Goal: Task Accomplishment & Management: Manage account settings

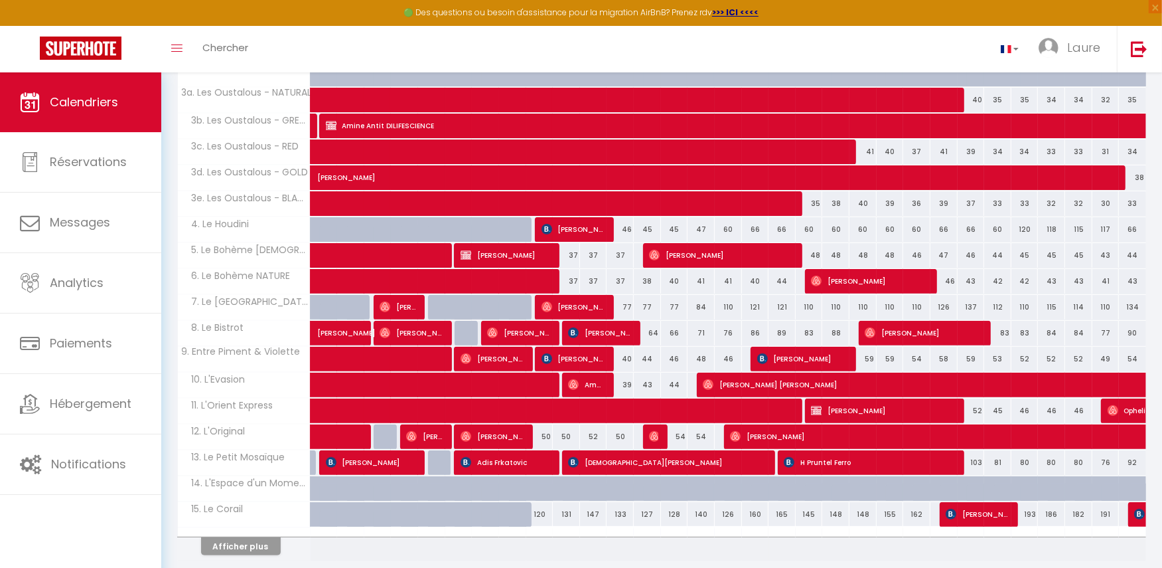
scroll to position [333, 0]
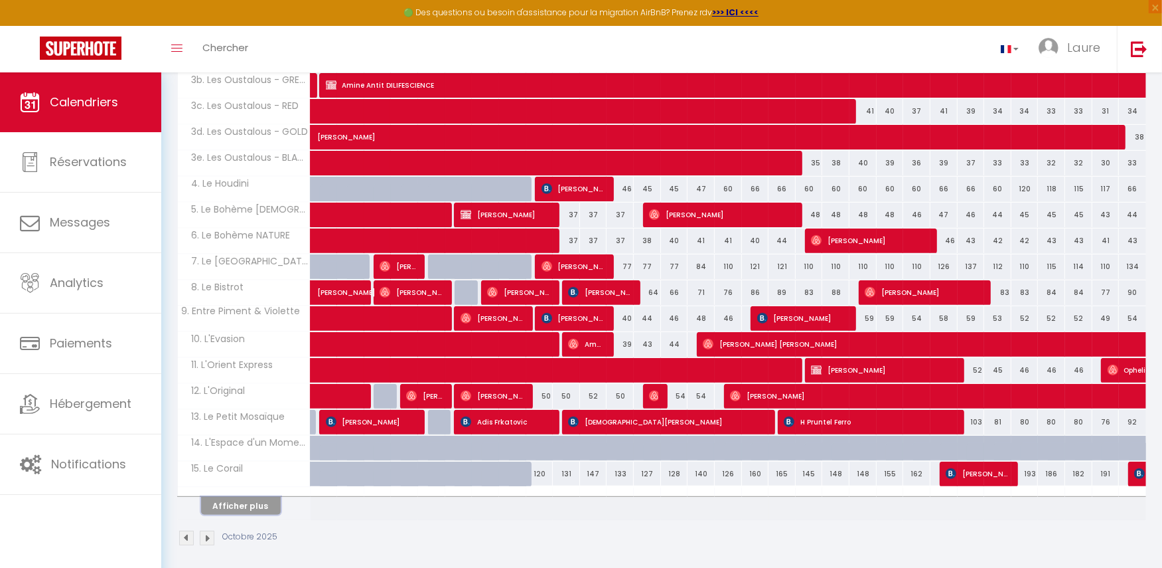
click at [233, 499] on button "Afficher plus" at bounding box center [241, 506] width 80 height 18
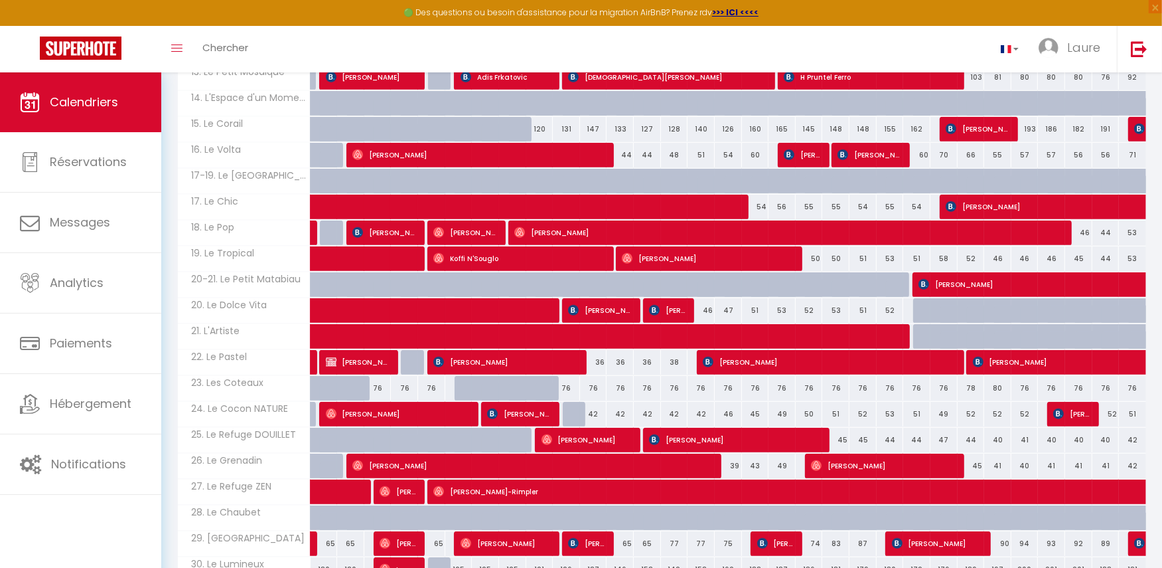
scroll to position [738, 0]
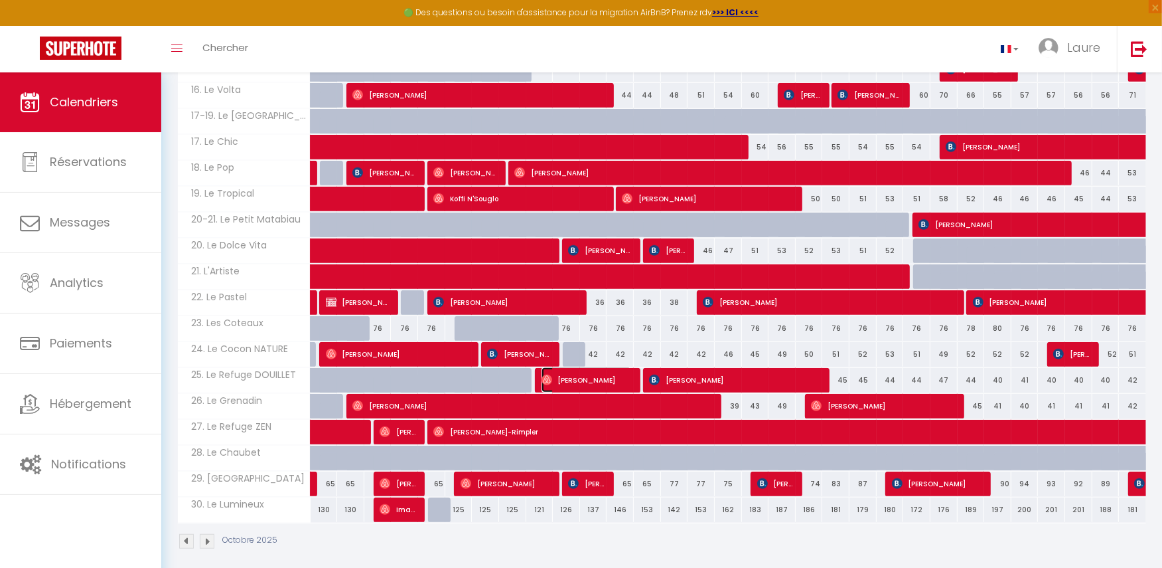
click at [580, 373] on span "[PERSON_NAME]" at bounding box center [587, 379] width 91 height 25
select select "OK"
select select "0"
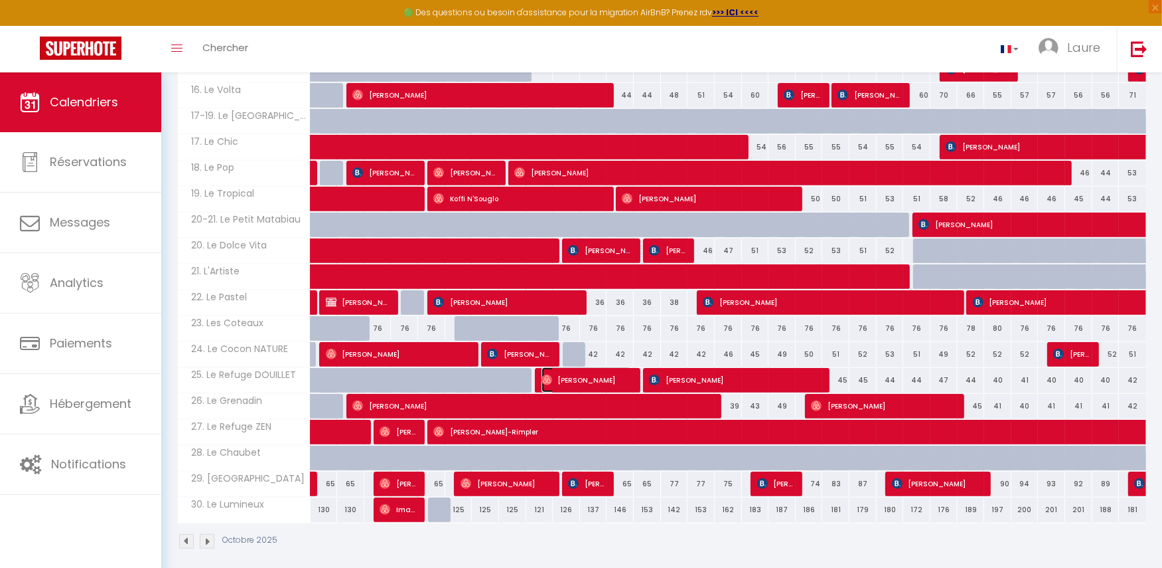
select select "1"
select select
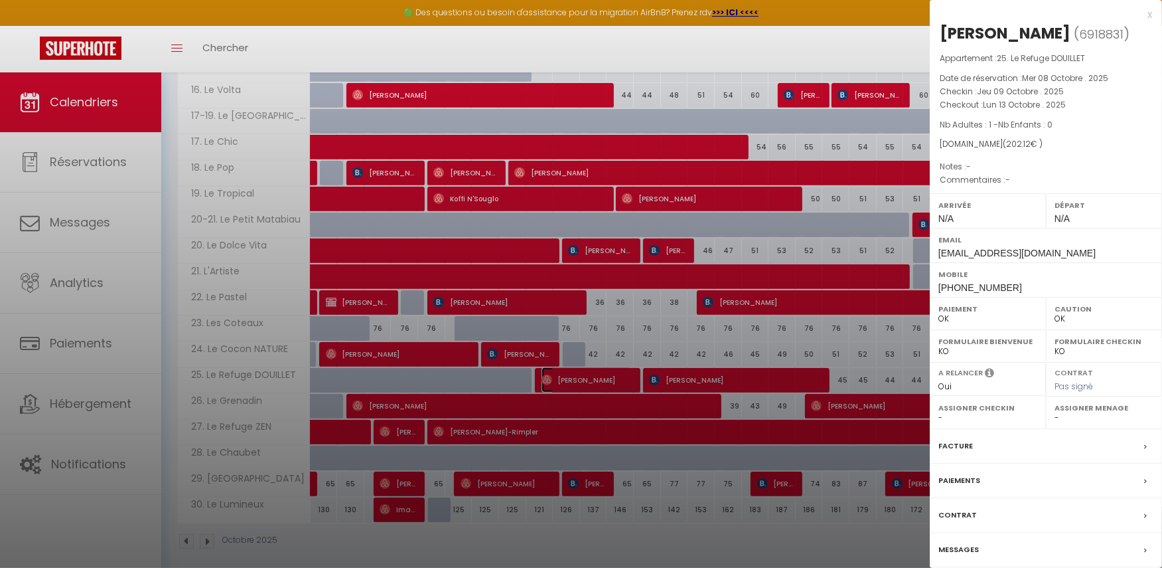
select select "48610"
click at [956, 544] on label "Messages" at bounding box center [959, 549] width 40 height 14
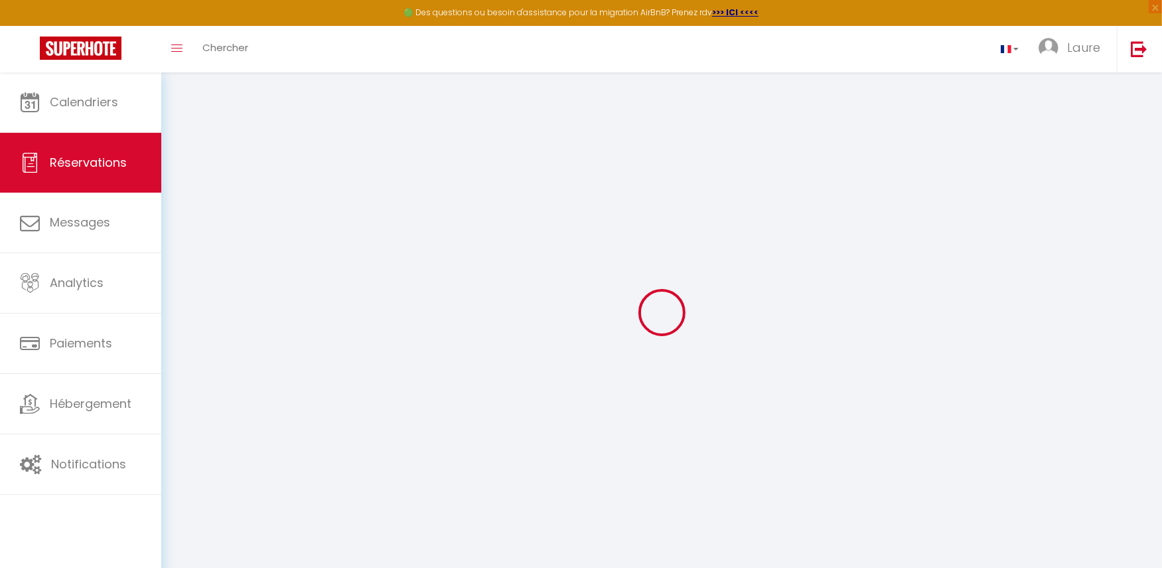
select select
checkbox input "false"
select select
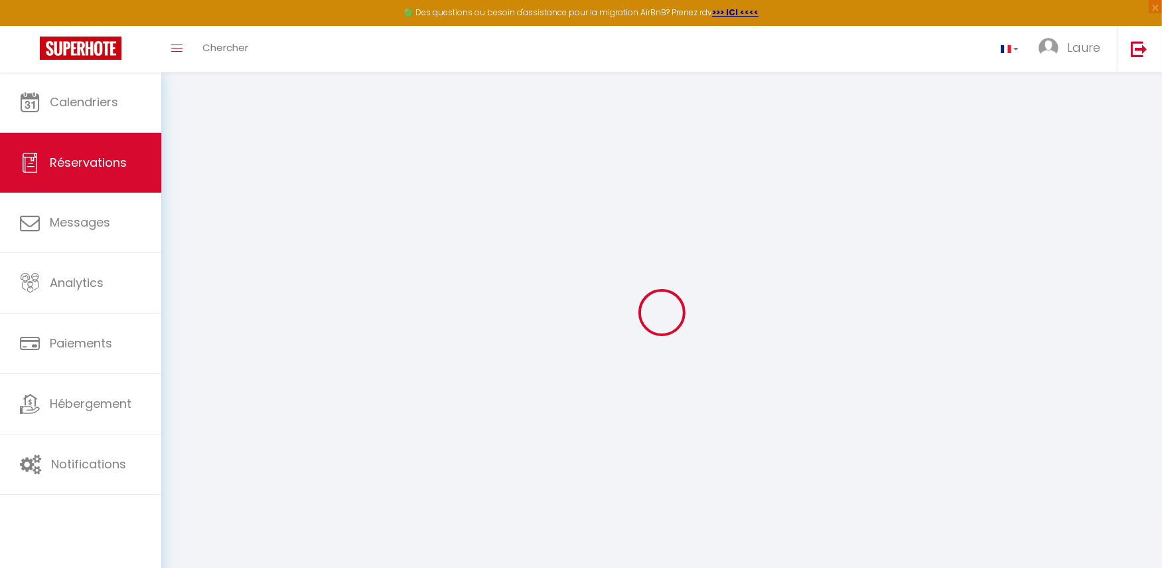
select select
checkbox input "false"
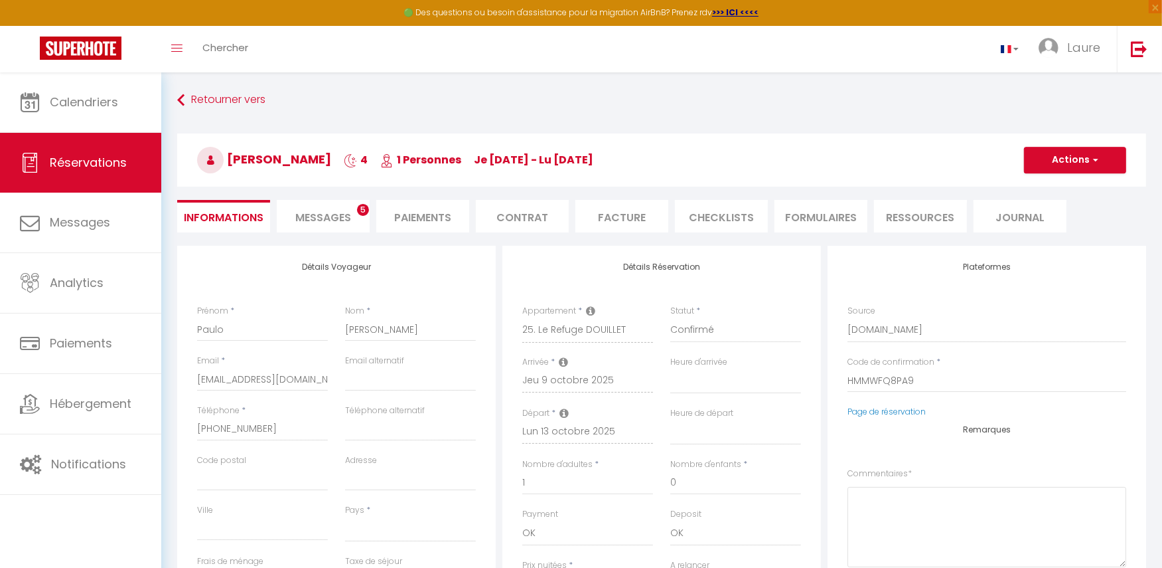
select select
checkbox input "false"
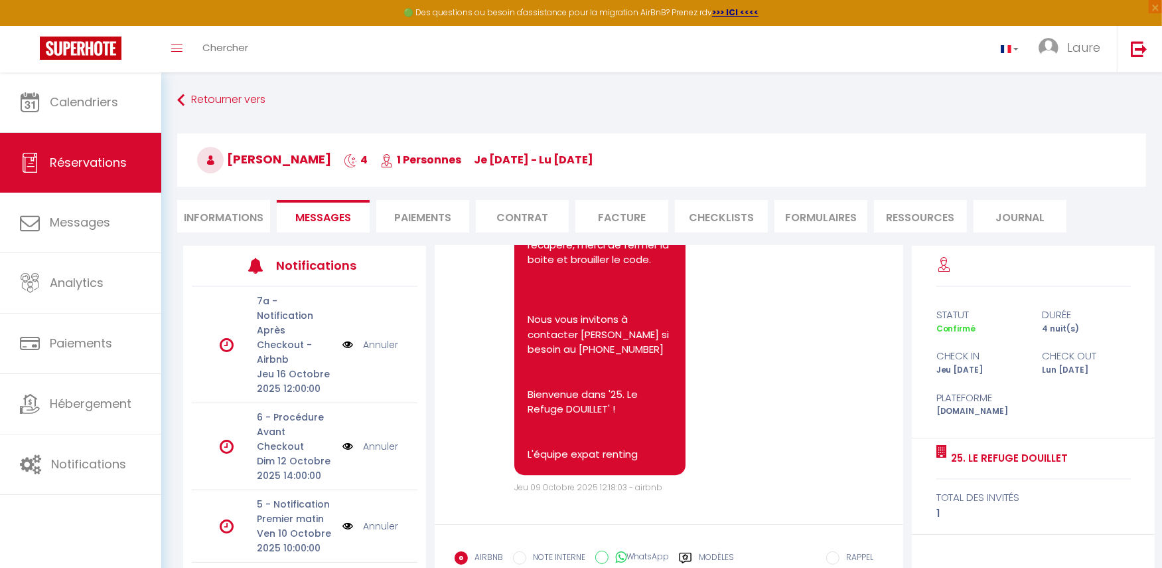
scroll to position [3682, 0]
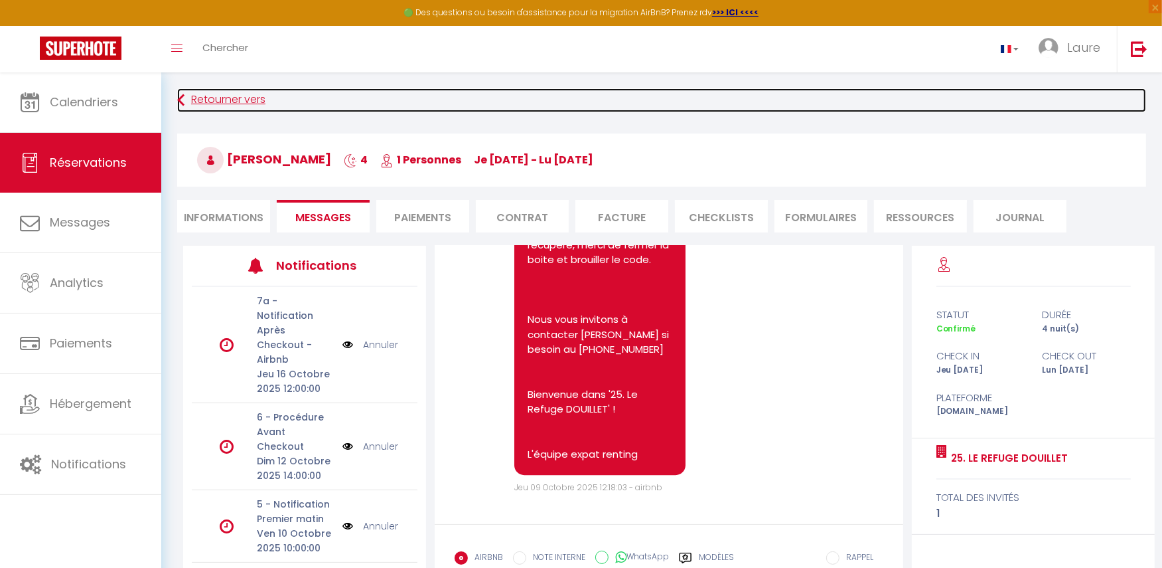
click at [235, 103] on link "Retourner vers" at bounding box center [661, 100] width 969 height 24
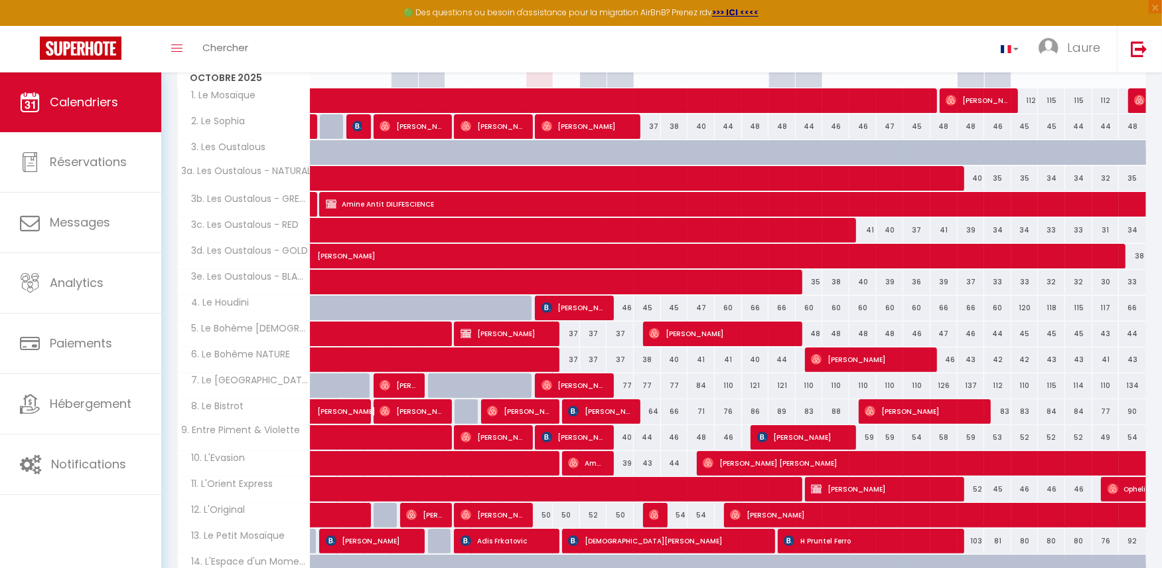
scroll to position [333, 0]
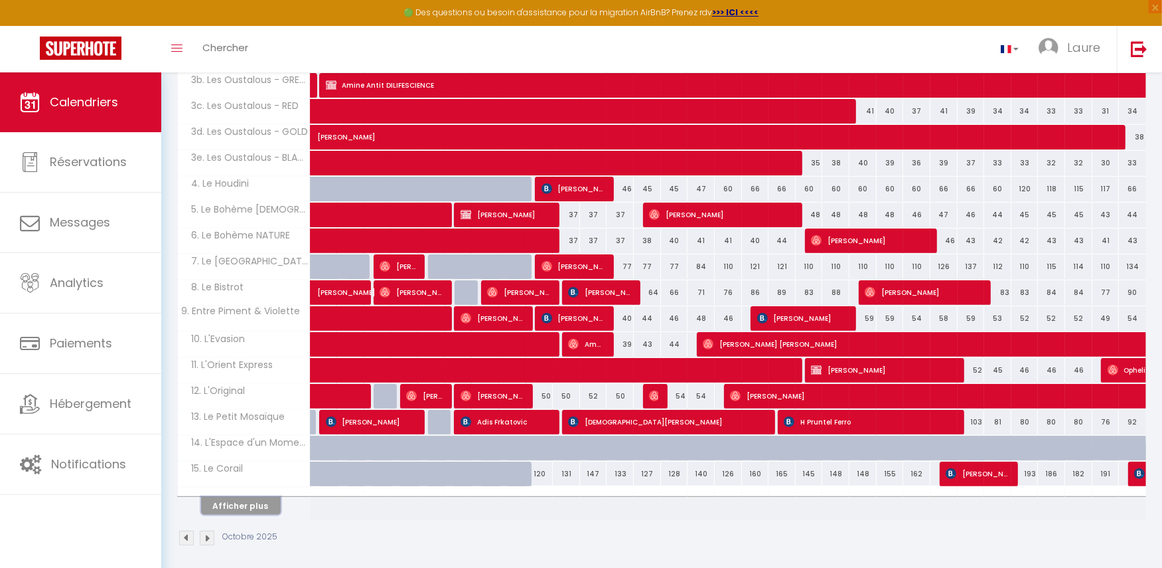
click at [255, 499] on button "Afficher plus" at bounding box center [241, 506] width 80 height 18
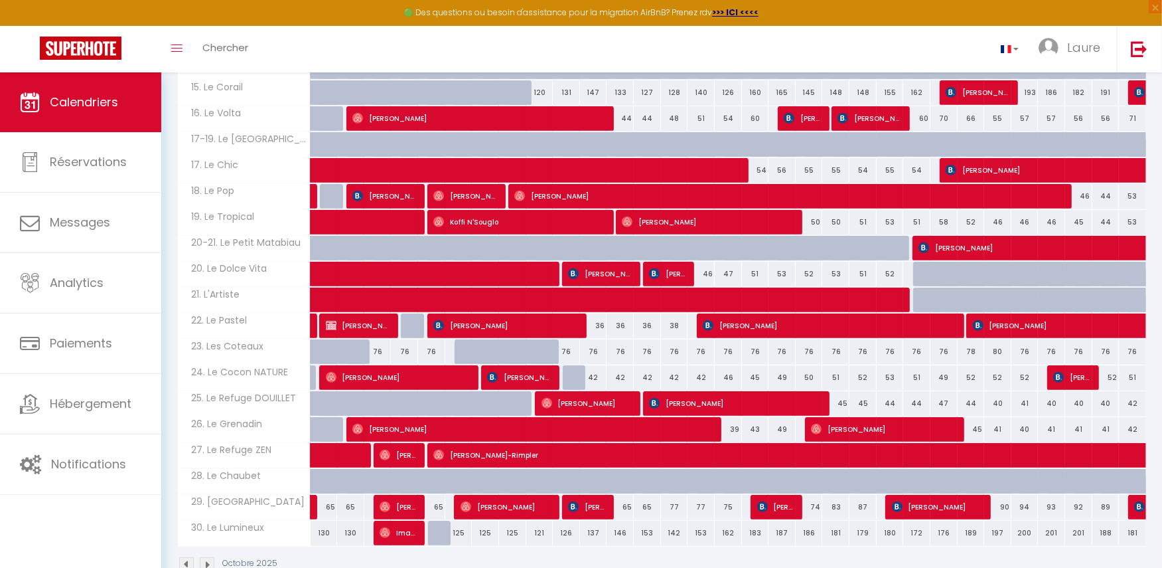
scroll to position [720, 0]
